Goal: Information Seeking & Learning: Learn about a topic

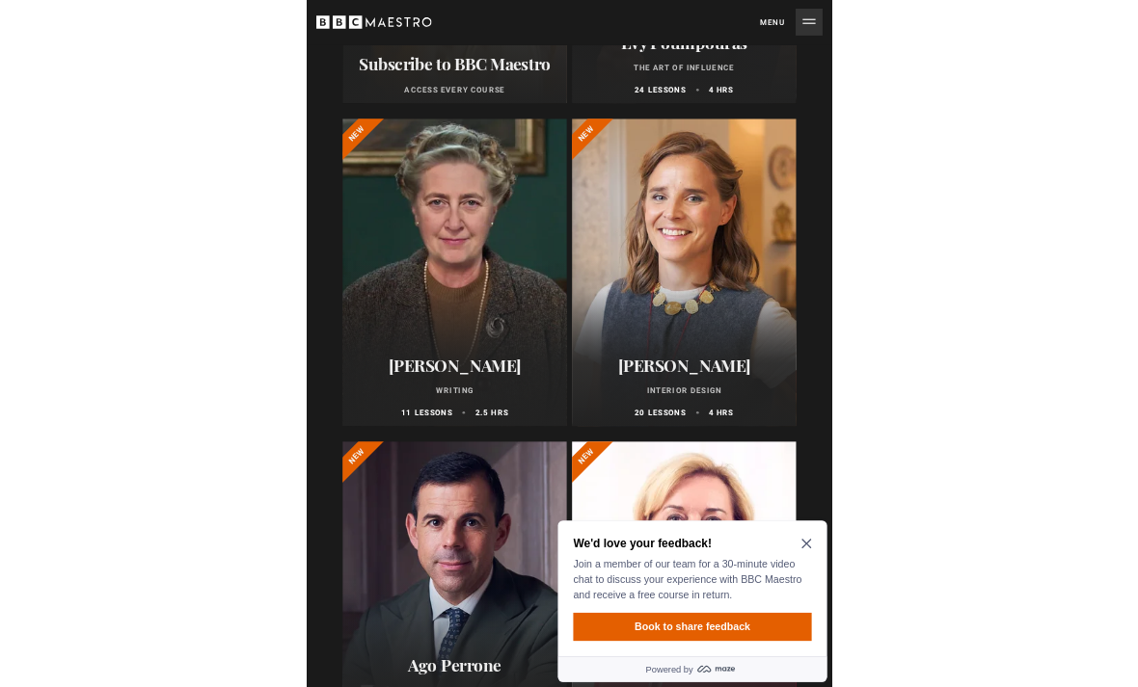
scroll to position [499, 0]
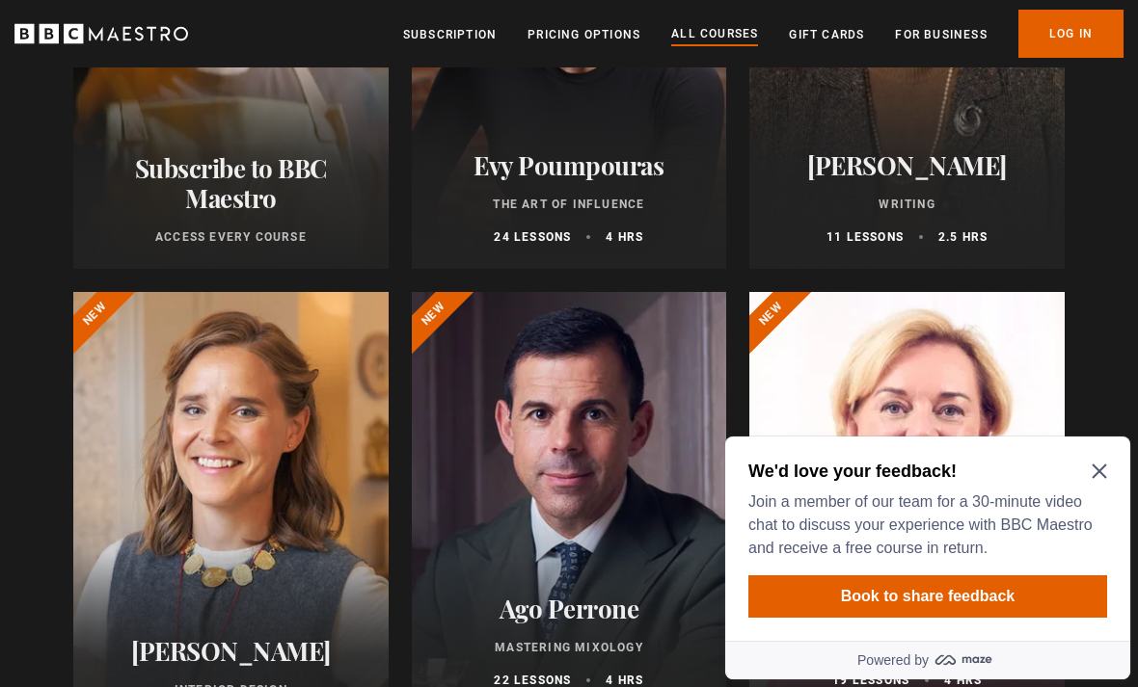
click at [790, 474] on h2 "We'd love your feedback!" at bounding box center [923, 471] width 351 height 23
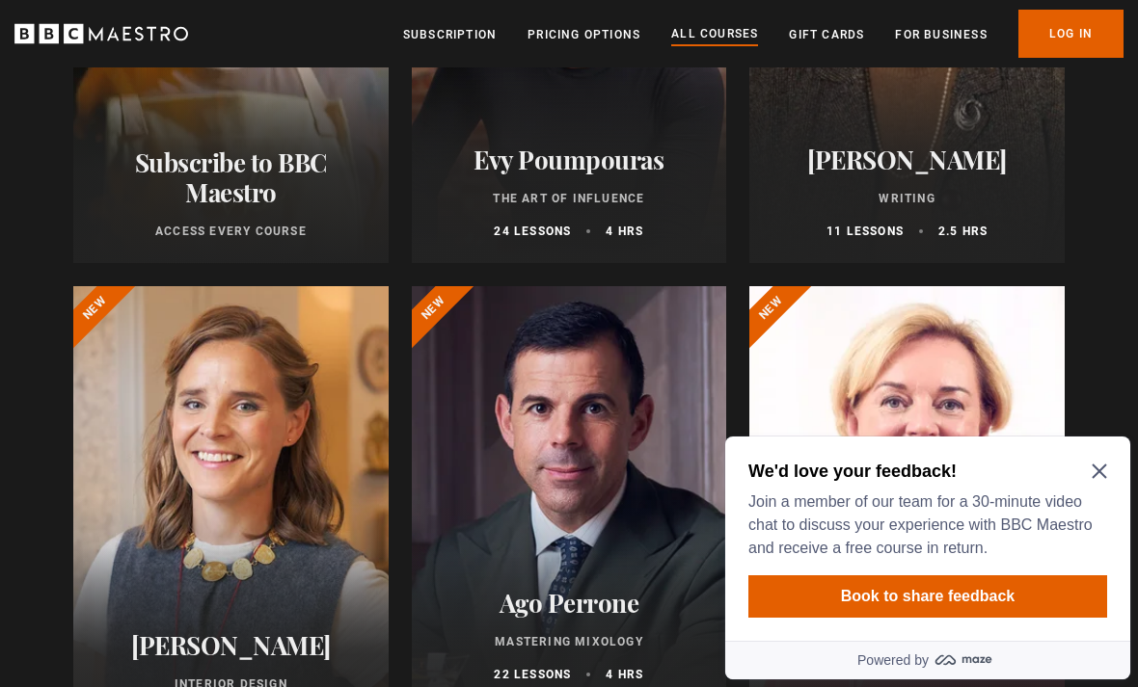
click at [790, 468] on icon "Close Maze Prompt" at bounding box center [1098, 472] width 14 height 14
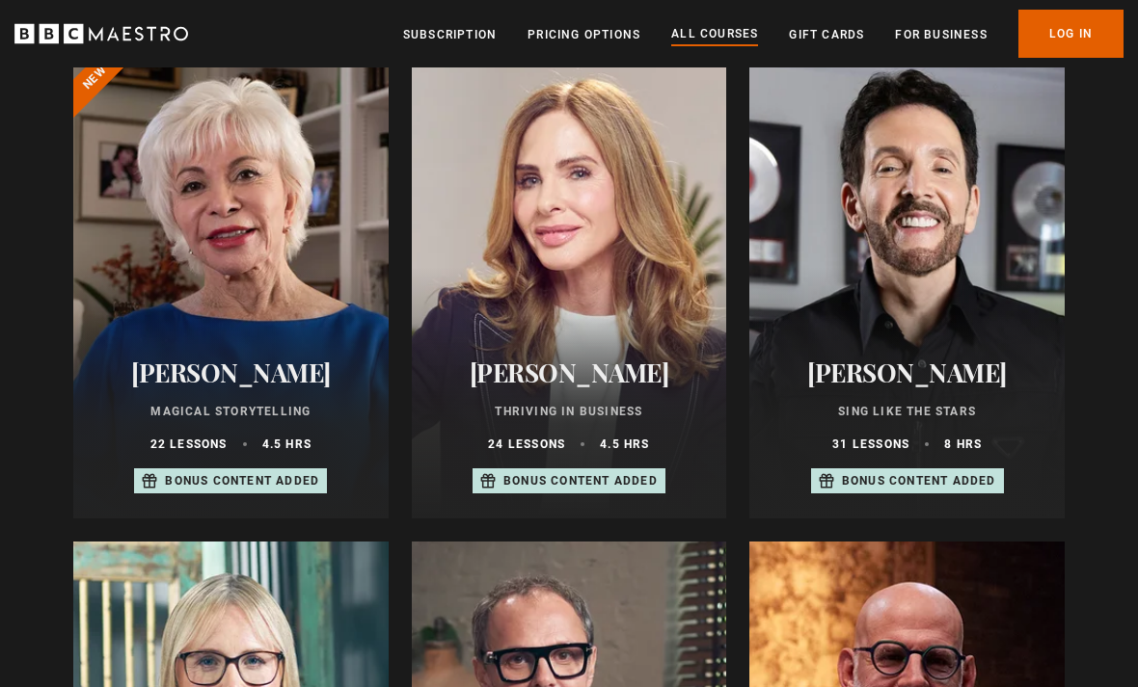
scroll to position [1222, 0]
click at [582, 246] on div at bounding box center [569, 287] width 315 height 463
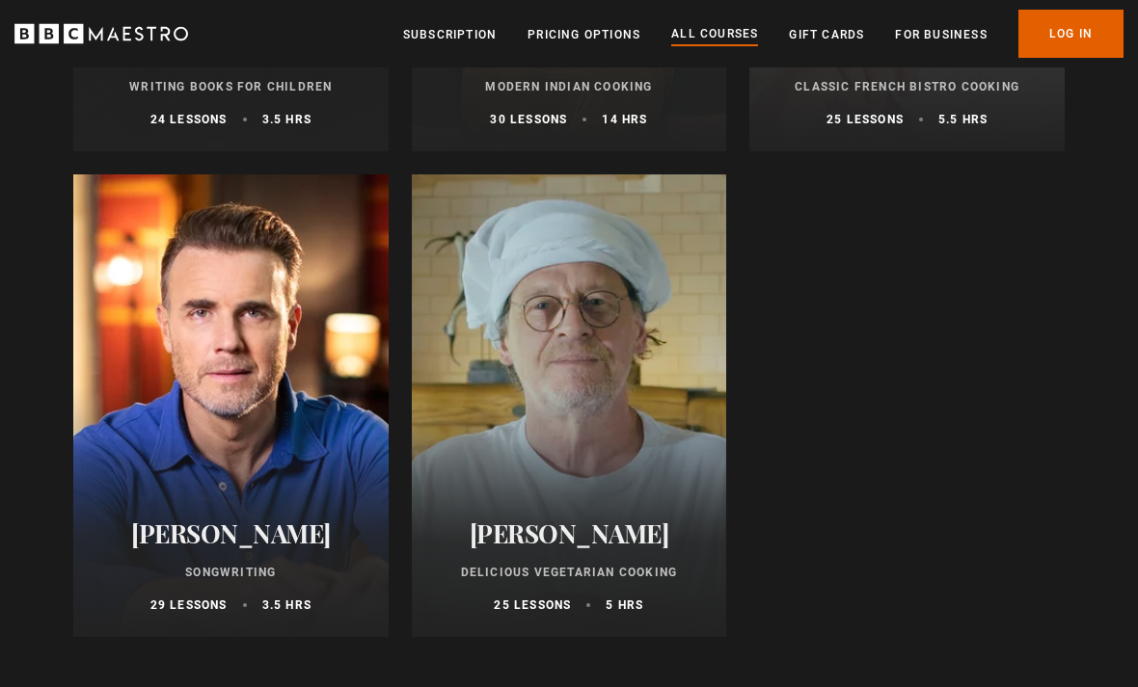
scroll to position [7433, 0]
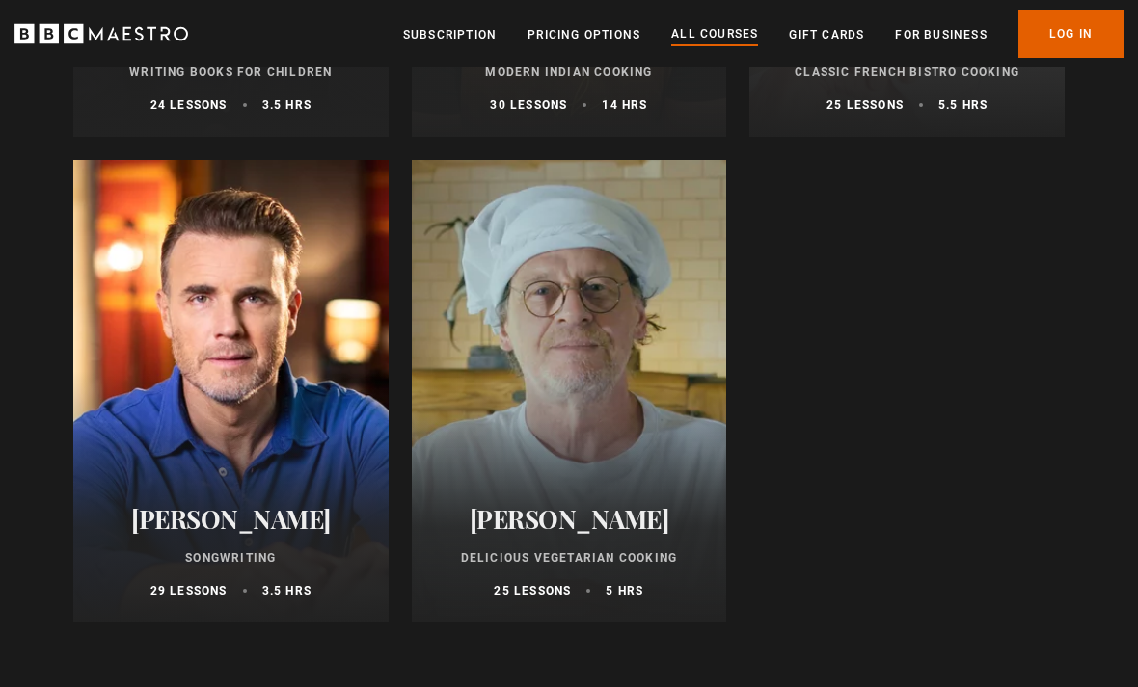
click at [790, 18] on link "Log In" at bounding box center [1070, 34] width 105 height 48
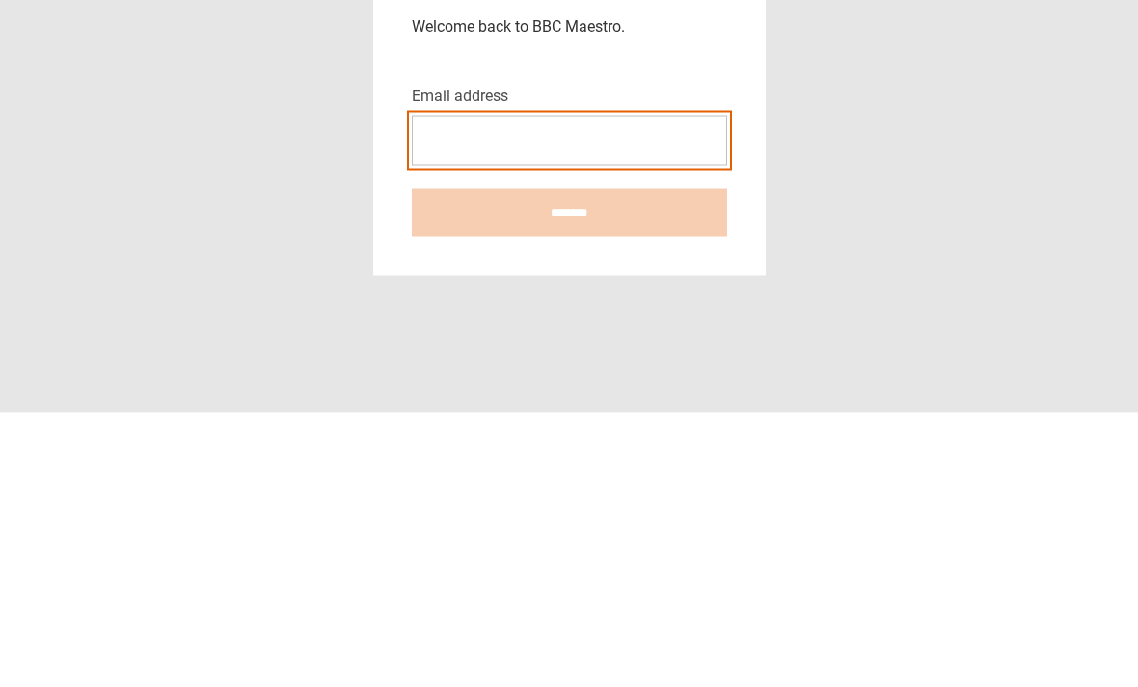
type input "**********"
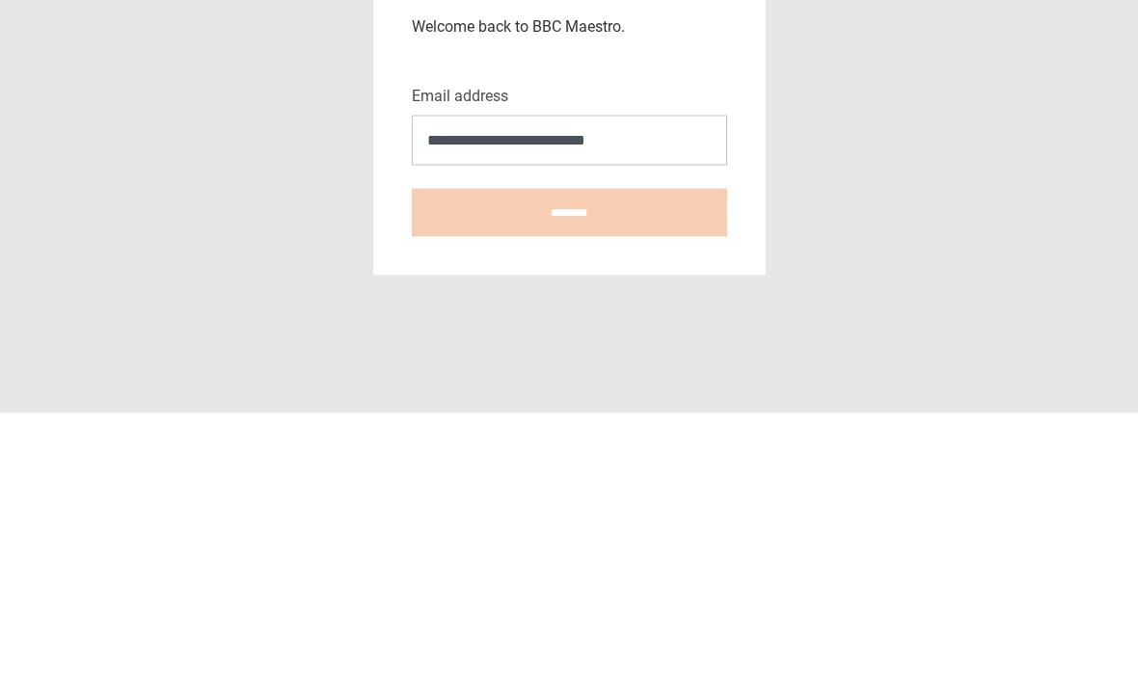
click at [569, 463] on input "********" at bounding box center [569, 487] width 315 height 48
type input "**********"
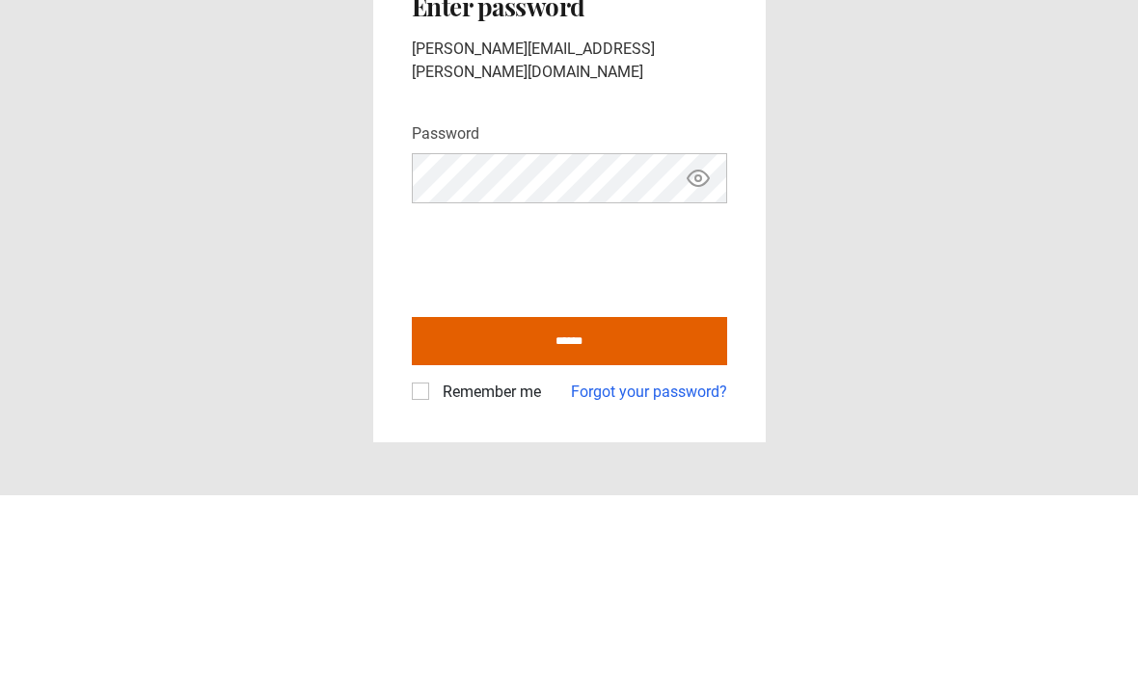
scroll to position [62, 0]
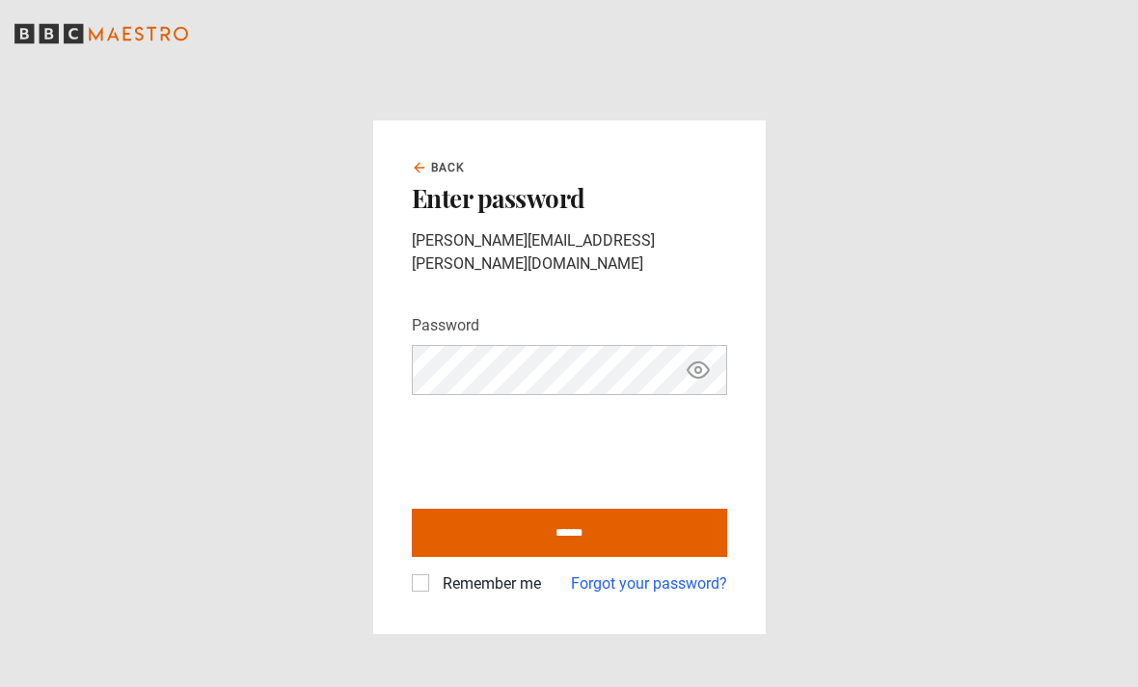
click at [638, 509] on input "******" at bounding box center [569, 533] width 315 height 48
type input "**********"
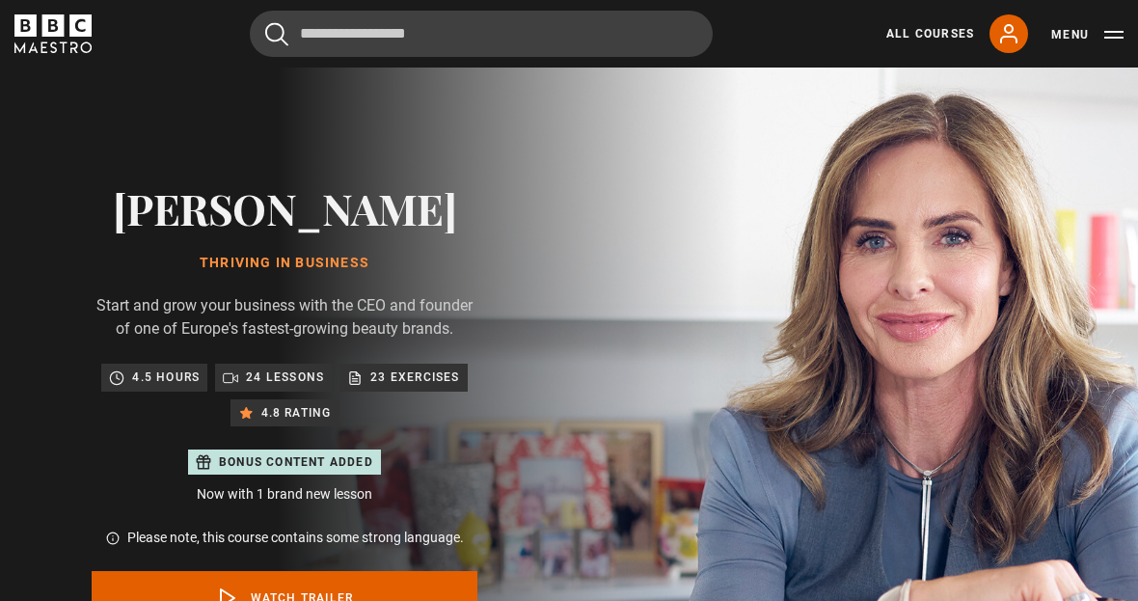
click at [924, 41] on link "All Courses" at bounding box center [930, 33] width 88 height 17
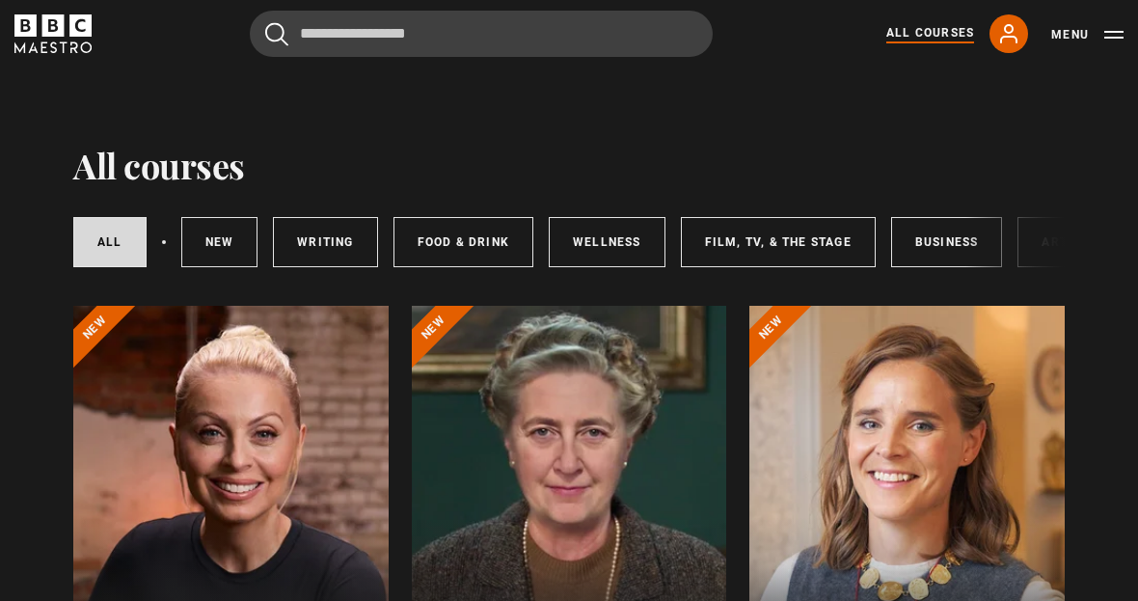
click at [925, 235] on link "Business" at bounding box center [947, 242] width 112 height 50
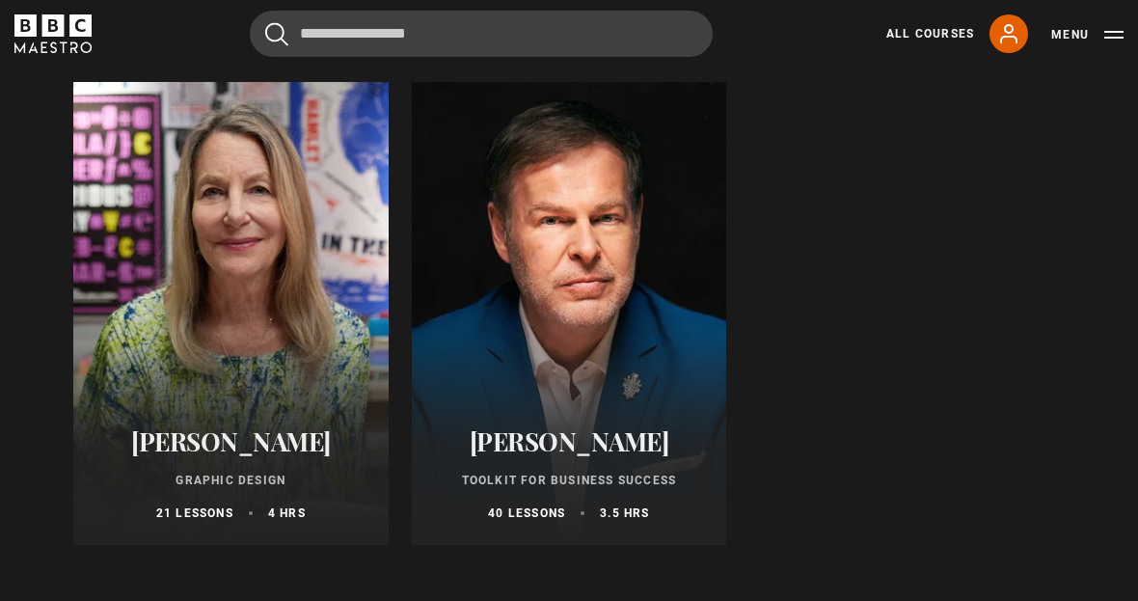
scroll to position [1196, 0]
click at [641, 340] on div at bounding box center [569, 313] width 315 height 463
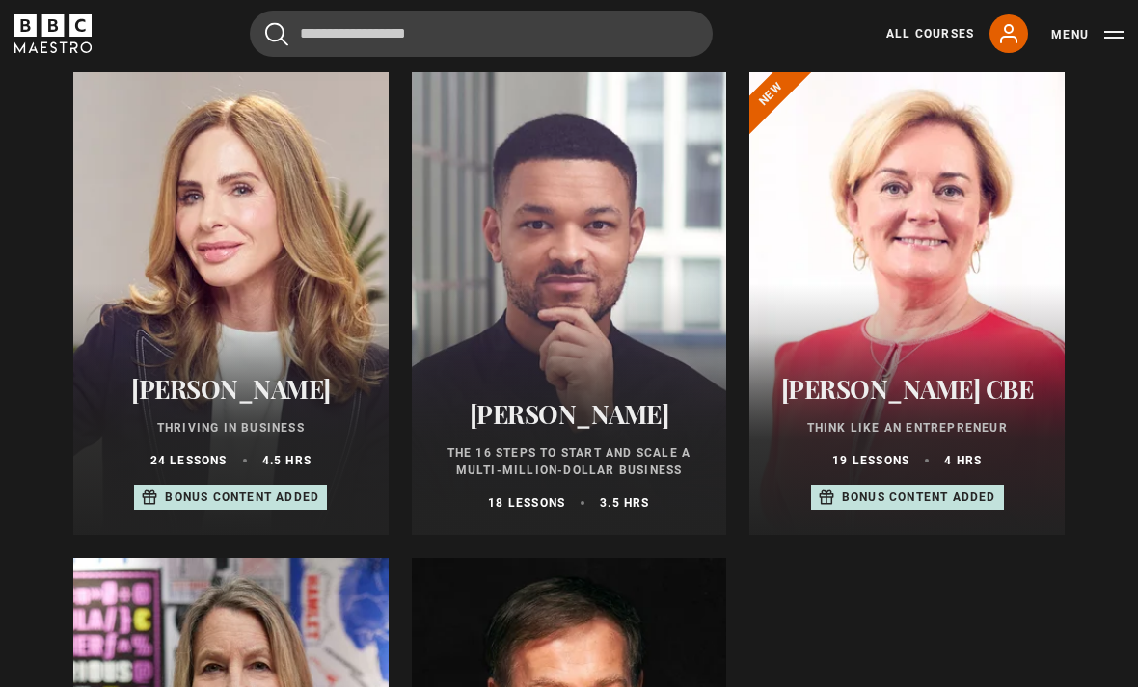
scroll to position [719, 0]
click at [568, 309] on div at bounding box center [569, 303] width 315 height 463
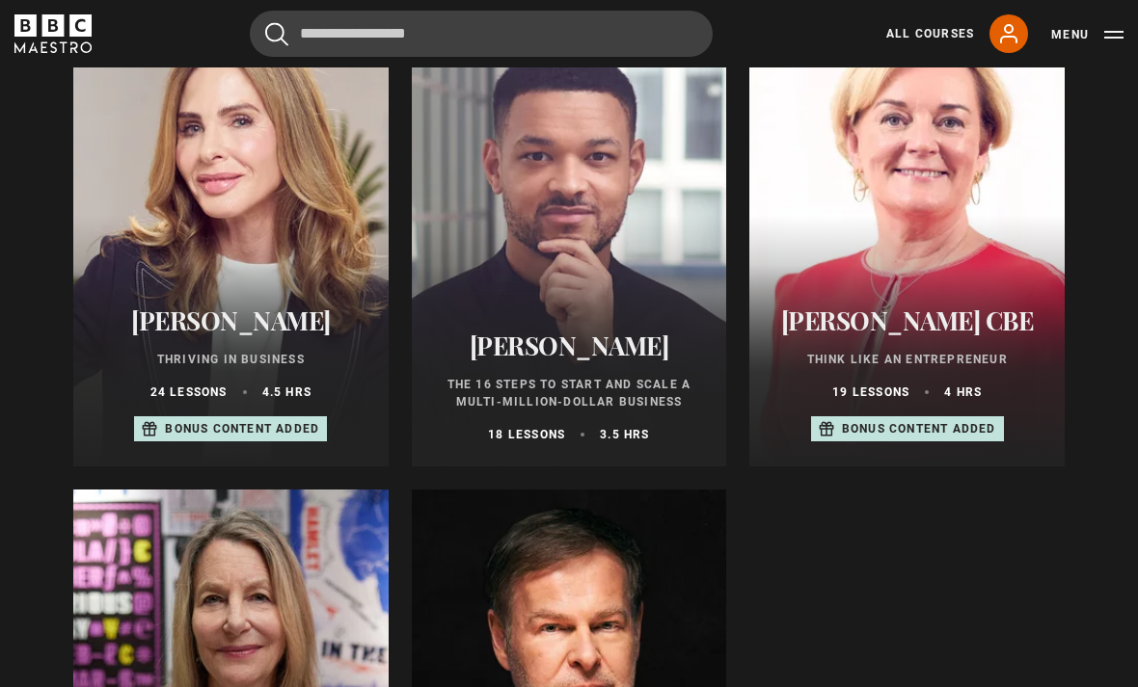
scroll to position [802, 0]
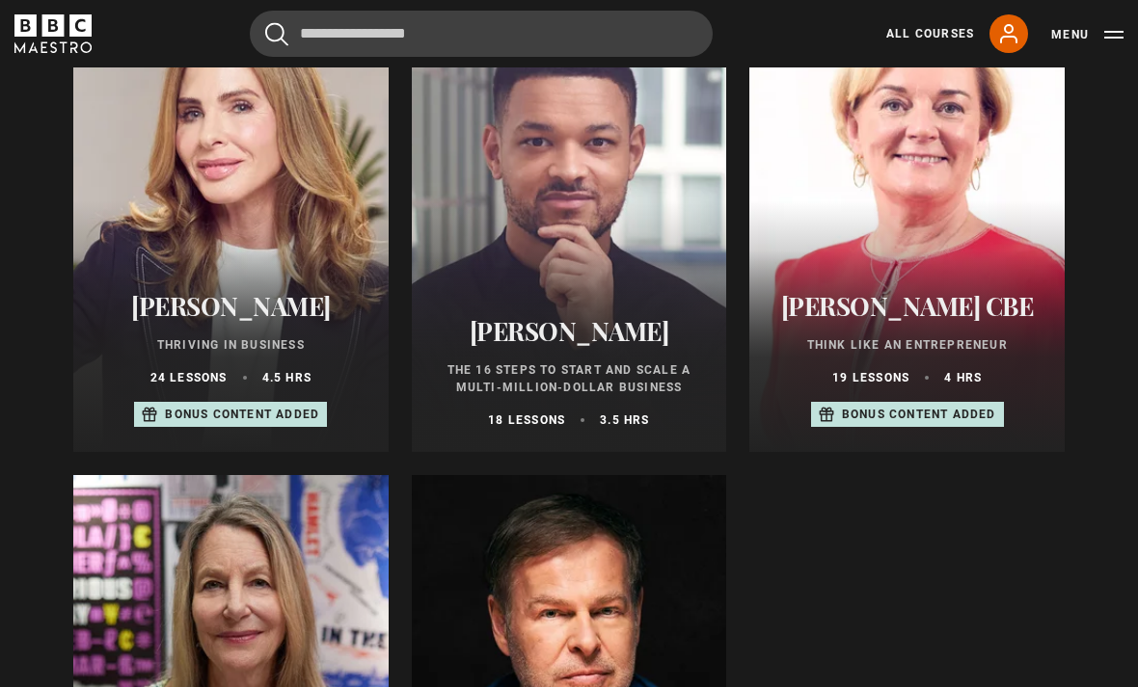
click at [267, 225] on div at bounding box center [230, 220] width 315 height 463
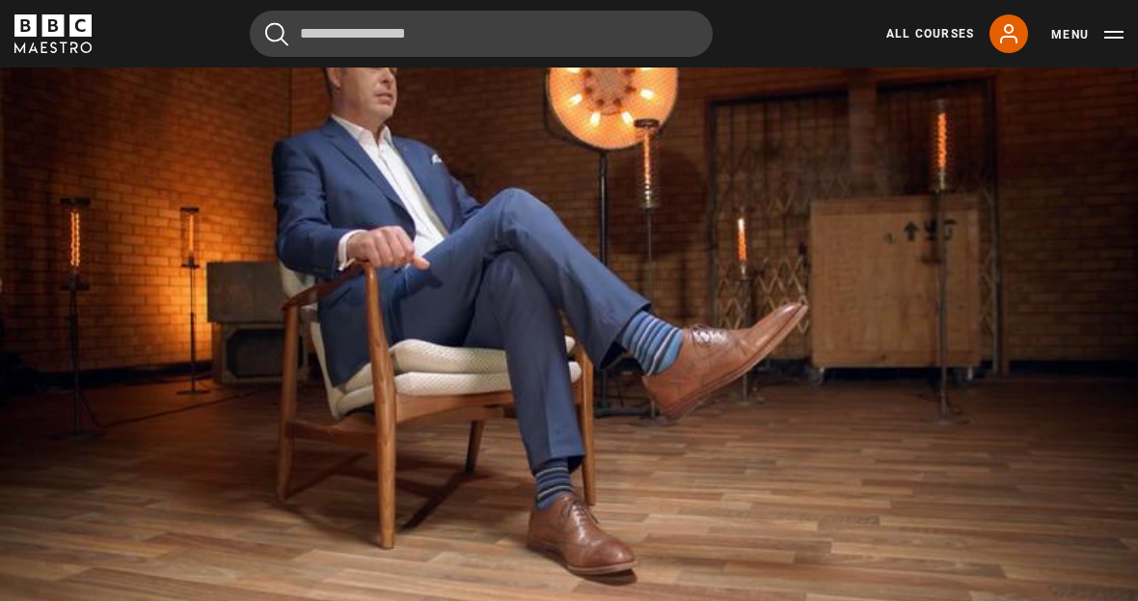
scroll to position [873, 0]
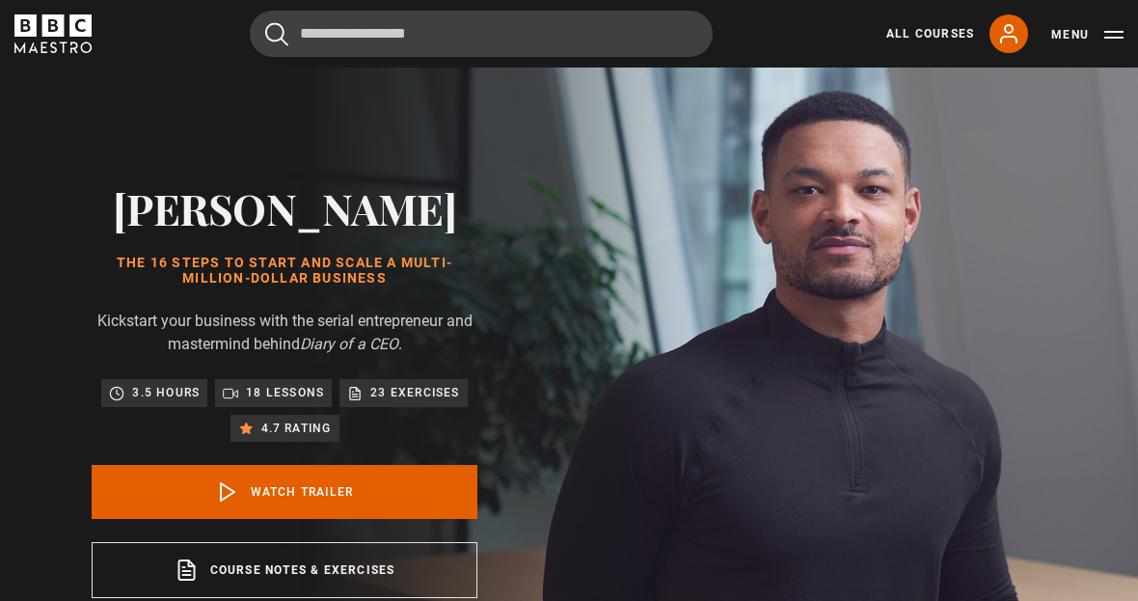
click at [376, 519] on link "Watch Trailer" at bounding box center [285, 492] width 386 height 54
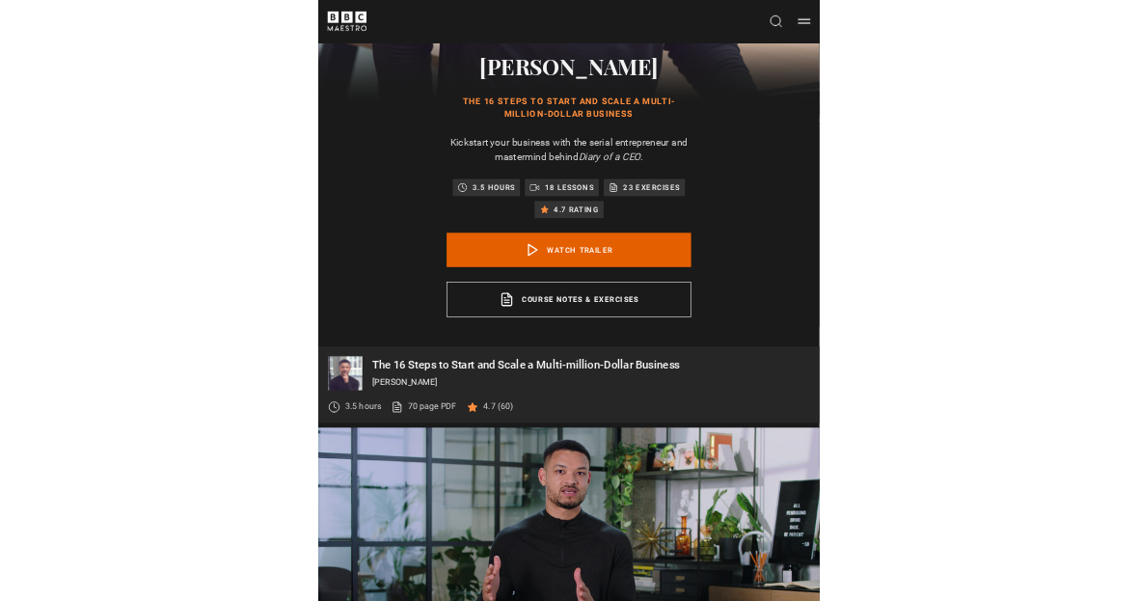
scroll to position [871, 0]
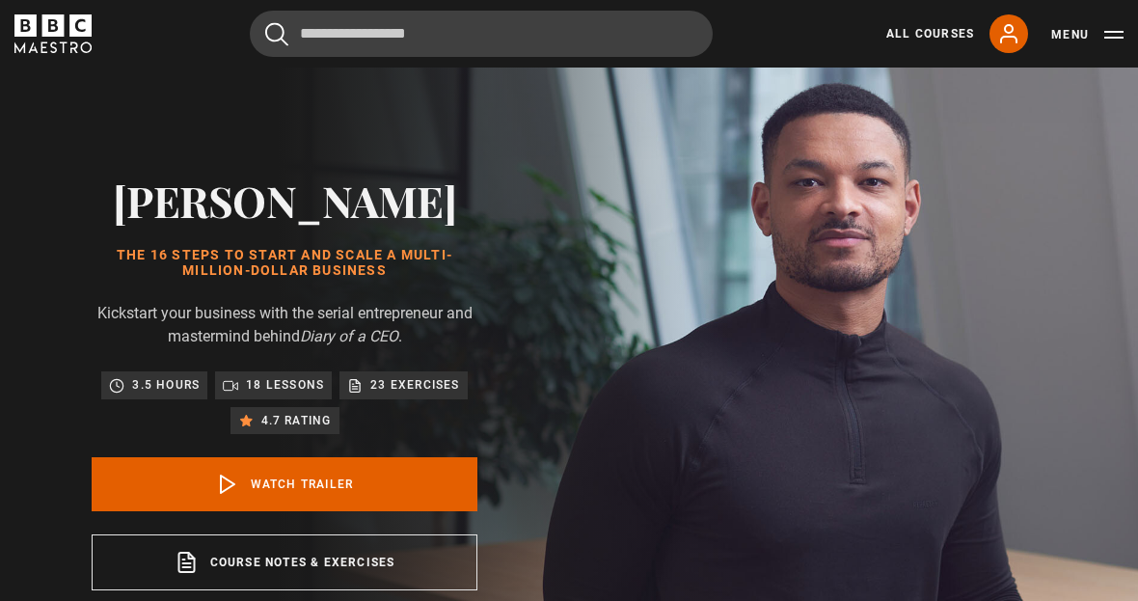
scroll to position [2, 0]
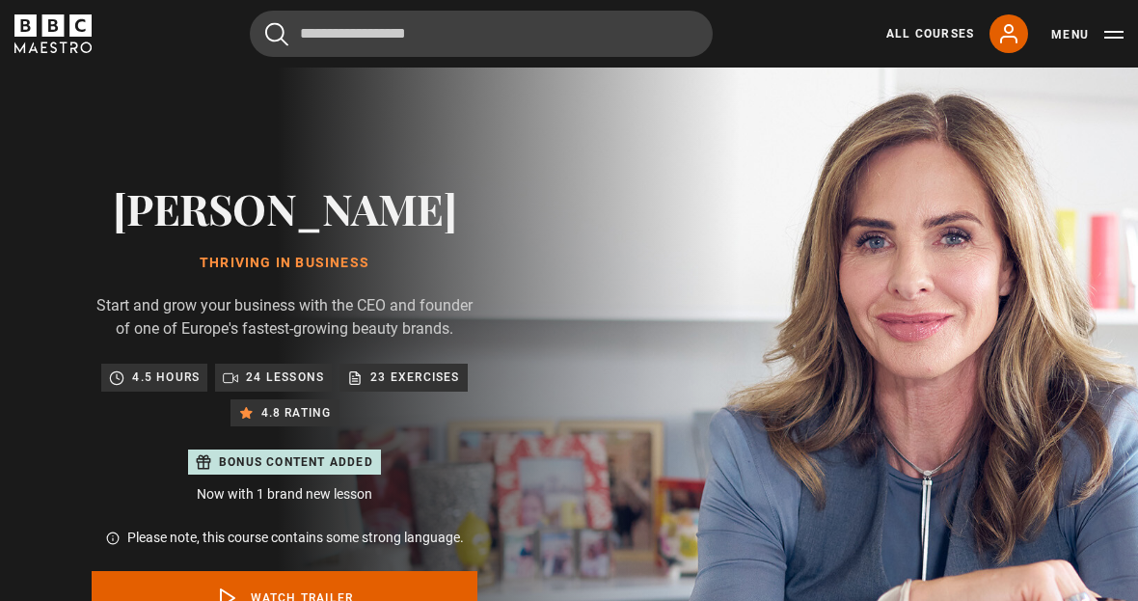
click at [285, 511] on div "Trinny Woodall Thriving in Business Start and grow your business with the CEO a…" at bounding box center [285, 443] width 386 height 521
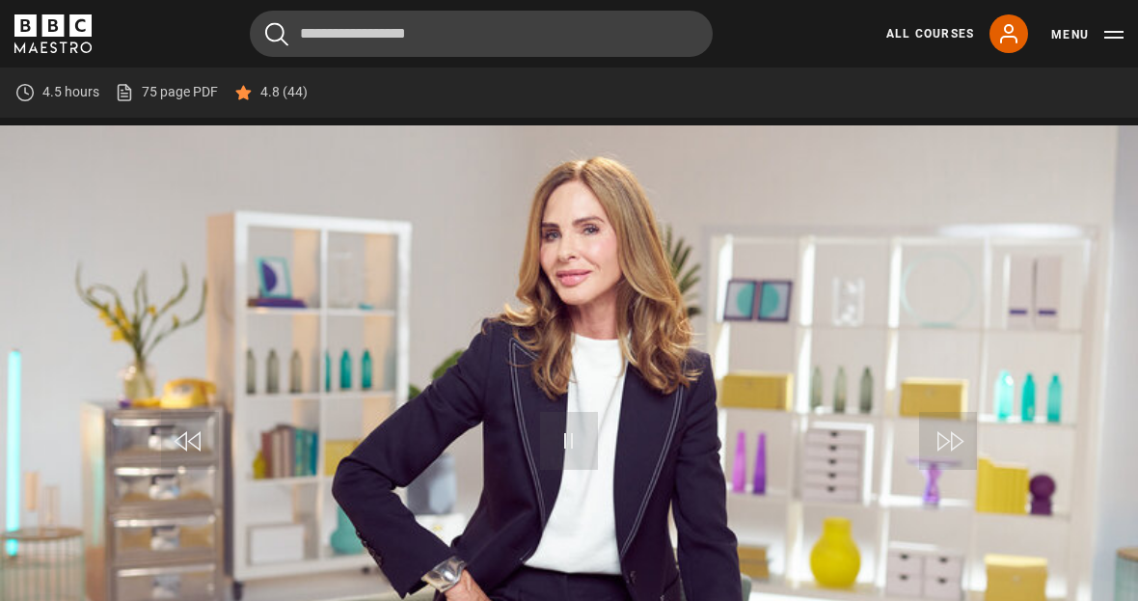
scroll to position [868, 0]
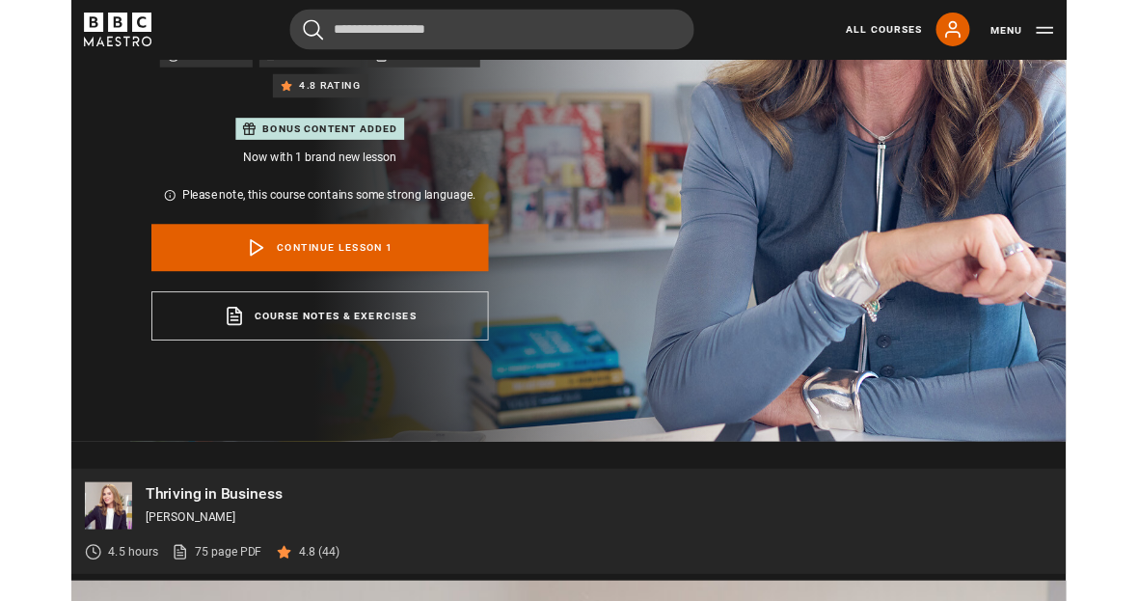
scroll to position [277, 0]
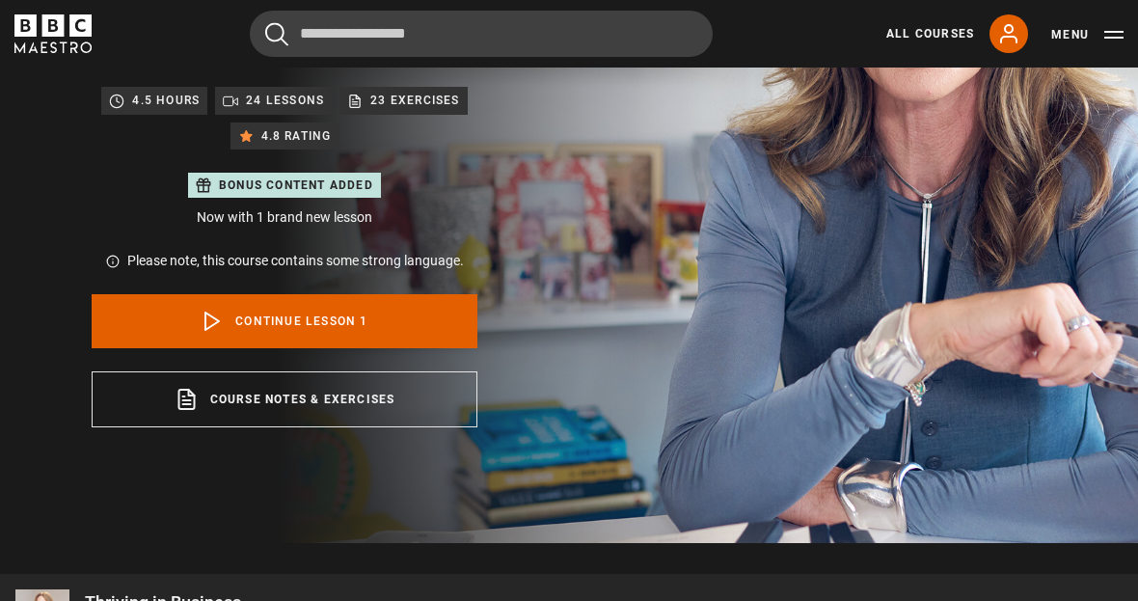
click at [339, 309] on link "Continue lesson 1" at bounding box center [285, 321] width 386 height 54
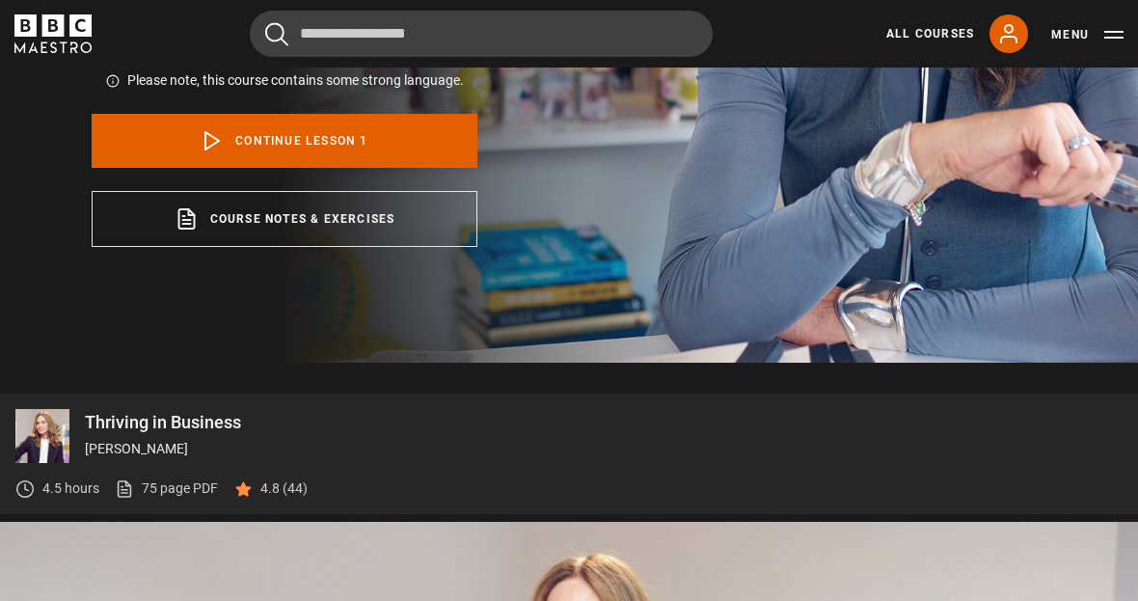
scroll to position [929, 0]
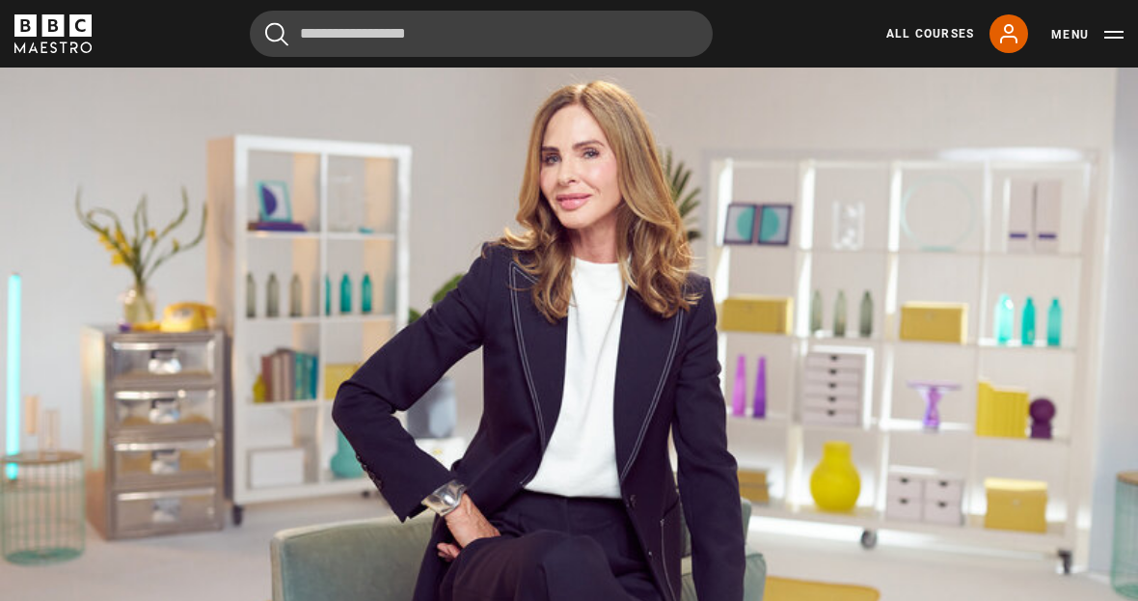
click at [1022, 505] on video-js "Video Player is loading. Play Lesson Introduction 10s Skip Back 10 seconds Paus…" at bounding box center [569, 369] width 1138 height 640
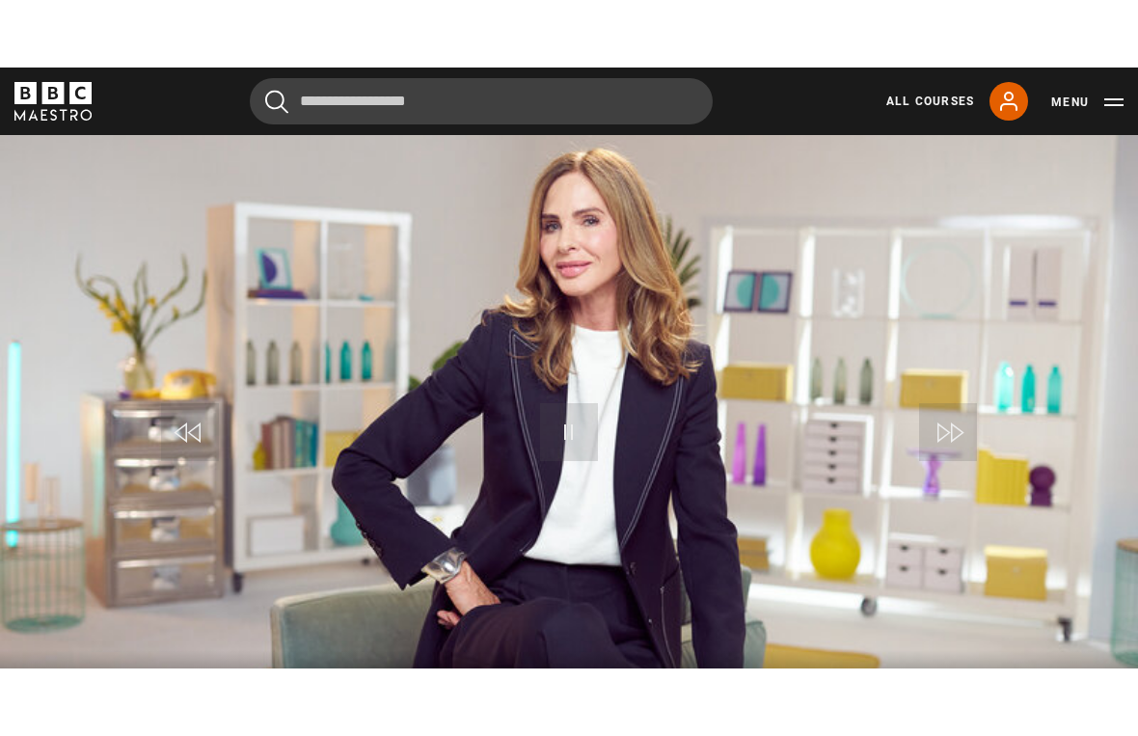
scroll to position [23, 0]
